Goal: Check status: Check status

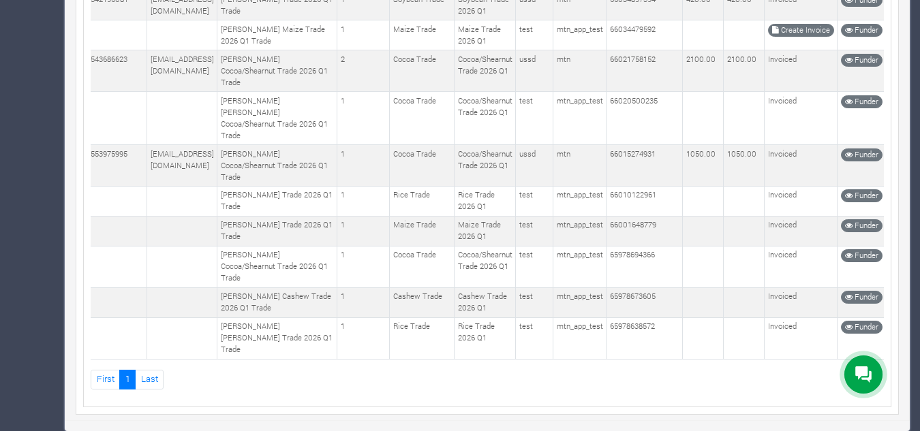
scroll to position [3492, 0]
